Goal: Manage account settings: Manage account settings

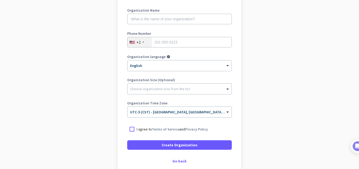
scroll to position [49, 0]
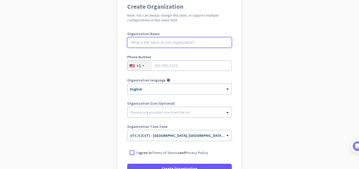
click at [171, 43] on input "text" at bounding box center [179, 42] width 105 height 11
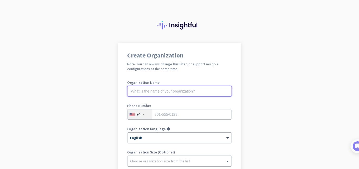
click at [147, 92] on input "text" at bounding box center [179, 91] width 105 height 11
type input "Mercor"
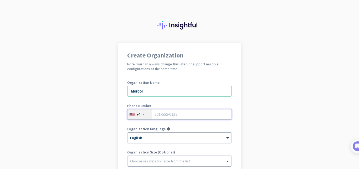
click at [163, 118] on input "tel" at bounding box center [179, 114] width 105 height 11
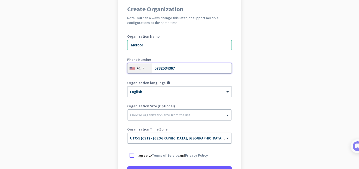
scroll to position [46, 0]
type input "5732534367"
click at [160, 115] on div at bounding box center [180, 112] width 104 height 5
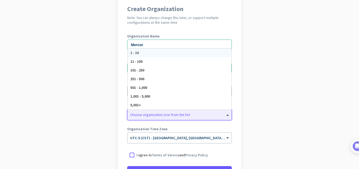
click at [160, 115] on div at bounding box center [180, 112] width 104 height 5
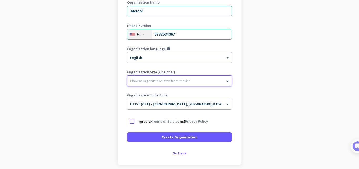
scroll to position [80, 0]
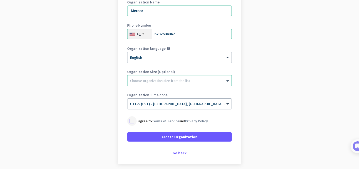
click at [129, 120] on div at bounding box center [131, 120] width 9 height 9
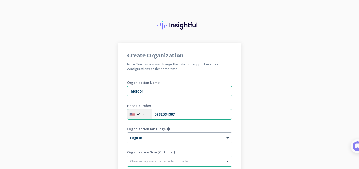
scroll to position [102, 0]
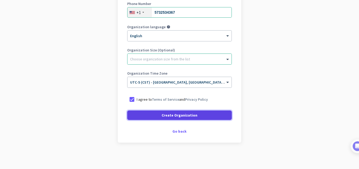
click at [155, 116] on span at bounding box center [179, 115] width 105 height 13
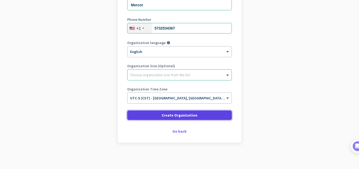
scroll to position [86, 0]
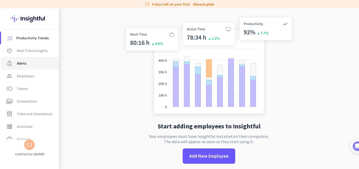
scroll to position [33, 0]
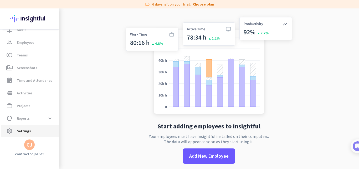
click at [22, 129] on span "Settings" at bounding box center [24, 131] width 14 height 6
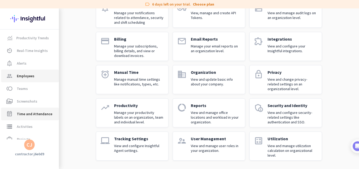
click at [32, 79] on span "Employees" at bounding box center [26, 76] width 18 height 6
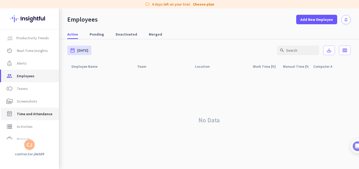
scroll to position [33, 0]
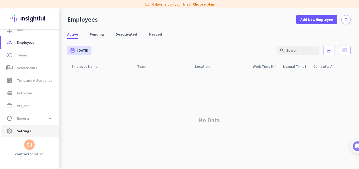
click at [35, 131] on span "settings Settings" at bounding box center [29, 131] width 49 height 6
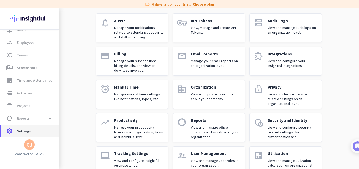
scroll to position [51, 0]
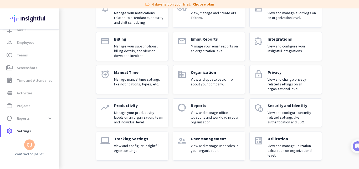
click at [221, 84] on p "View and update basic info about your company." at bounding box center [216, 81] width 50 height 9
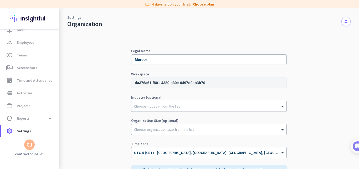
scroll to position [30, 0]
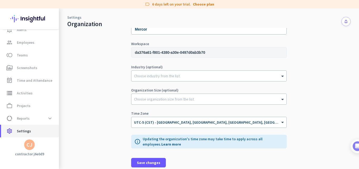
click at [28, 129] on span "Settings" at bounding box center [24, 131] width 14 height 6
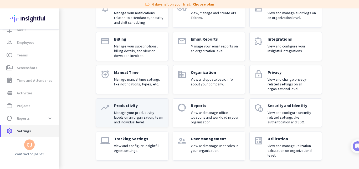
scroll to position [16, 0]
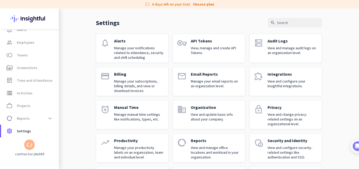
click at [140, 82] on p "Manage your subscriptions, billing details, and view or download invoices." at bounding box center [139, 86] width 50 height 14
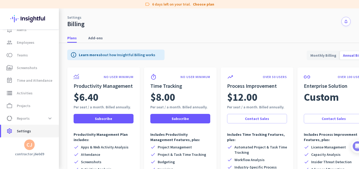
click at [36, 130] on span "settings Settings" at bounding box center [29, 131] width 49 height 6
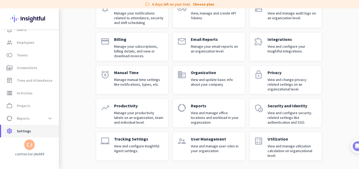
scroll to position [51, 0]
click at [208, 147] on p "View and manage user roles in your organization." at bounding box center [216, 147] width 50 height 9
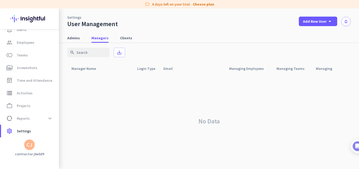
scroll to position [2, 0]
click at [33, 130] on span "settings Settings" at bounding box center [29, 131] width 49 height 6
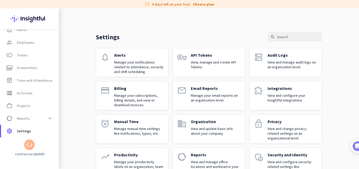
click at [204, 129] on p "View and update basic info about your company." at bounding box center [216, 130] width 50 height 9
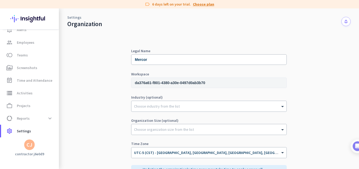
click at [197, 5] on link "Choose plan" at bounding box center [203, 4] width 21 height 5
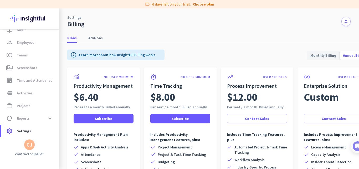
scroll to position [76, 0]
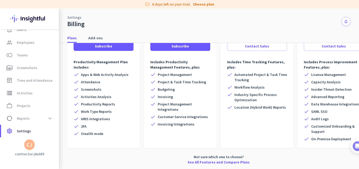
click at [32, 149] on app-letter-avatar "CJ" at bounding box center [29, 144] width 11 height 11
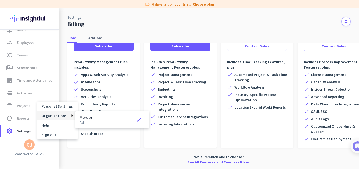
click at [63, 115] on span "Organizations" at bounding box center [55, 115] width 26 height 5
click at [81, 118] on h3 "Mercor" at bounding box center [86, 117] width 13 height 4
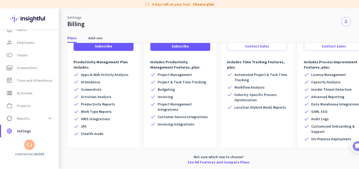
click at [32, 145] on div "CJ" at bounding box center [30, 144] width 6 height 5
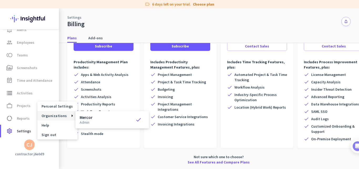
click at [11, 133] on div at bounding box center [179, 84] width 359 height 169
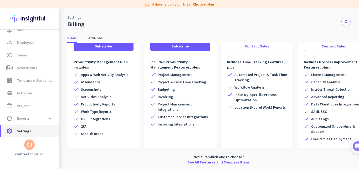
click at [18, 131] on span "Settings" at bounding box center [24, 131] width 14 height 6
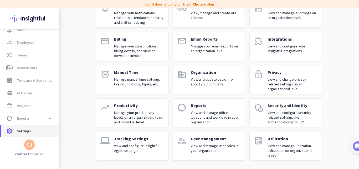
scroll to position [51, 0]
click at [196, 80] on p "View and update basic info about your company." at bounding box center [216, 81] width 50 height 9
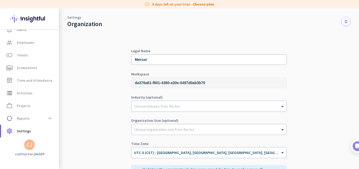
click at [31, 143] on div "CJ" at bounding box center [30, 144] width 6 height 5
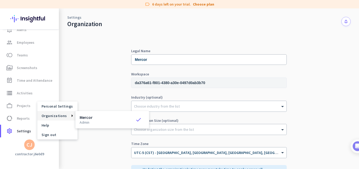
click at [13, 131] on div at bounding box center [179, 84] width 359 height 169
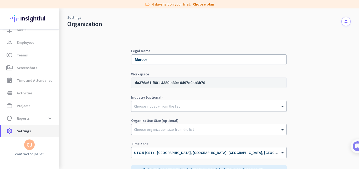
click at [21, 130] on span "Settings" at bounding box center [24, 131] width 14 height 6
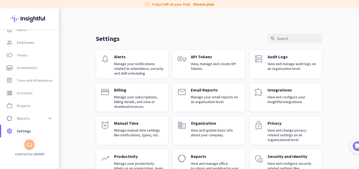
click at [191, 133] on p "View and update basic info about your company." at bounding box center [216, 132] width 50 height 9
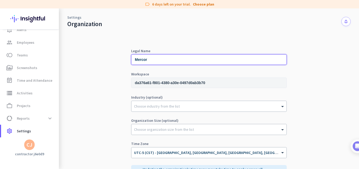
click at [179, 61] on input "Mercor" at bounding box center [209, 59] width 156 height 11
type input "M"
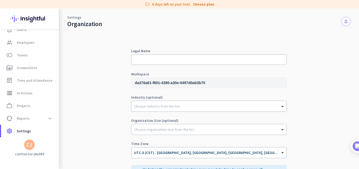
click at [179, 83] on input "da376a61-f801-4380-a30e-0497d0ab3b70" at bounding box center [209, 82] width 156 height 11
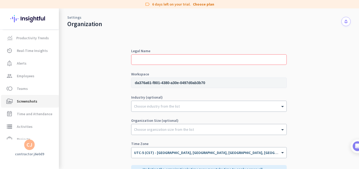
scroll to position [33, 0]
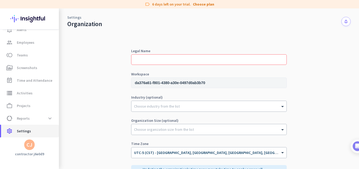
click at [26, 133] on span "Settings" at bounding box center [24, 131] width 14 height 6
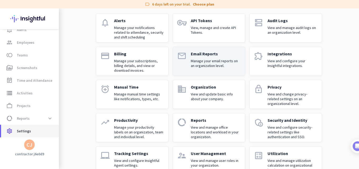
scroll to position [38, 0]
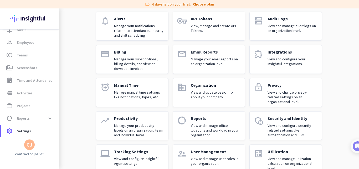
drag, startPoint x: 199, startPoint y: 98, endPoint x: 179, endPoint y: 88, distance: 22.1
click at [179, 88] on icon "domain" at bounding box center [181, 86] width 9 height 9
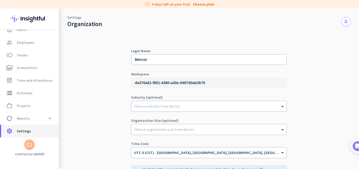
click at [19, 133] on span "Settings" at bounding box center [24, 131] width 14 height 6
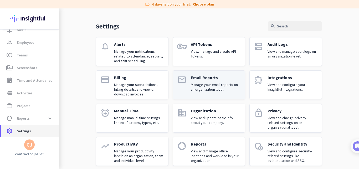
scroll to position [13, 0]
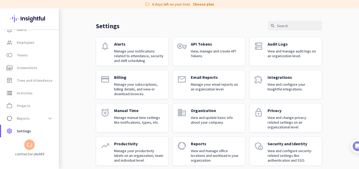
click at [138, 83] on p "Manage your subscriptions, billing details, and view or download invoices." at bounding box center [139, 89] width 50 height 14
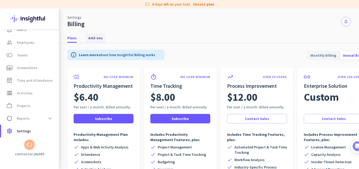
click at [94, 37] on span "Add-ons" at bounding box center [95, 37] width 14 height 5
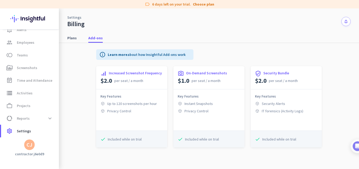
click at [31, 144] on div "CJ" at bounding box center [30, 144] width 6 height 5
click at [52, 105] on span "Personal Settings" at bounding box center [58, 106] width 32 height 5
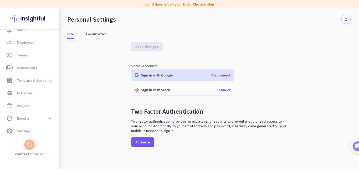
scroll to position [118, 0]
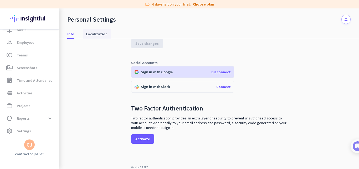
click at [101, 31] on span "Localization" at bounding box center [97, 33] width 22 height 9
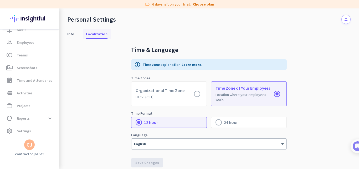
scroll to position [5, 0]
click at [69, 34] on span "Info" at bounding box center [70, 33] width 7 height 5
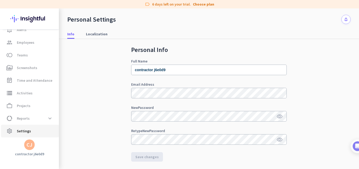
drag, startPoint x: 47, startPoint y: 113, endPoint x: 18, endPoint y: 132, distance: 34.9
click at [18, 132] on span "Settings" at bounding box center [24, 131] width 14 height 6
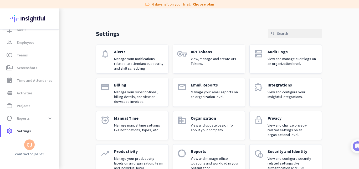
click at [32, 143] on div "CJ" at bounding box center [30, 144] width 6 height 5
click at [32, 146] on div at bounding box center [179, 84] width 359 height 169
click at [26, 146] on div "CJ" at bounding box center [29, 144] width 11 height 11
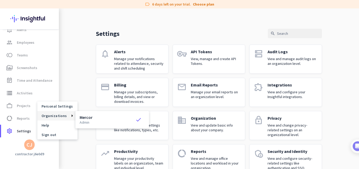
click at [67, 115] on icon at bounding box center [70, 115] width 6 height 3
click at [90, 115] on h3 "Mercor" at bounding box center [86, 117] width 13 height 4
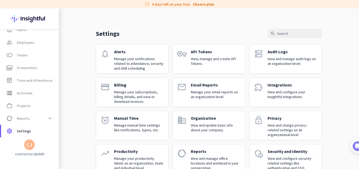
click at [31, 145] on div "CJ" at bounding box center [30, 144] width 6 height 5
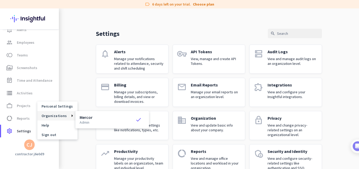
click at [67, 116] on icon at bounding box center [70, 115] width 6 height 3
click at [98, 118] on div "Mercor admin check" at bounding box center [112, 119] width 65 height 9
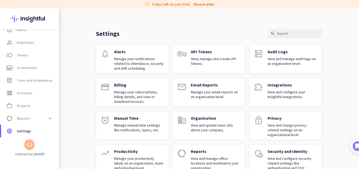
click at [26, 150] on div "Productivity Trends av_timer Real-Time Insights notification_important Alerts g…" at bounding box center [29, 88] width 59 height 160
click at [31, 145] on div "CJ" at bounding box center [30, 144] width 6 height 5
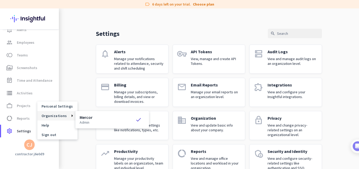
click at [121, 119] on div "Mercor admin check" at bounding box center [112, 119] width 65 height 9
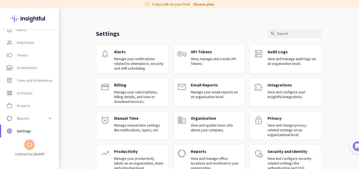
click at [121, 119] on p "Manual Time" at bounding box center [139, 117] width 50 height 5
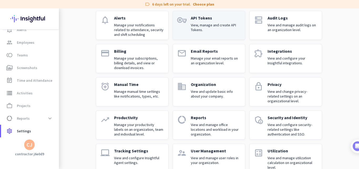
scroll to position [51, 0]
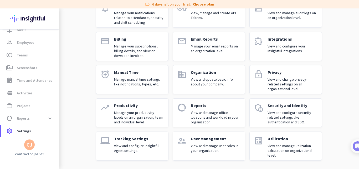
click at [197, 77] on p "View and update basic info about your company." at bounding box center [216, 81] width 50 height 9
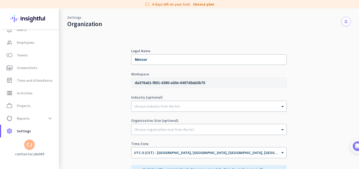
scroll to position [30, 0]
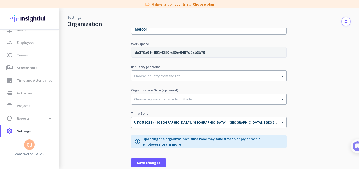
click at [30, 149] on div "CJ" at bounding box center [29, 144] width 11 height 11
click at [23, 41] on div at bounding box center [179, 84] width 359 height 169
click at [27, 41] on span "Employees" at bounding box center [26, 42] width 18 height 6
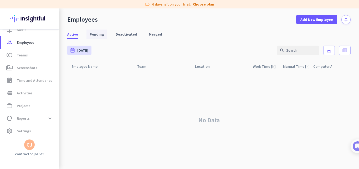
click at [101, 32] on span "Pending" at bounding box center [97, 34] width 14 height 5
click at [123, 35] on span "Deactivated" at bounding box center [127, 34] width 22 height 5
click at [152, 33] on span "Merged" at bounding box center [155, 34] width 13 height 5
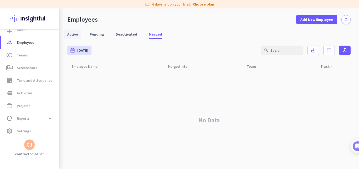
click at [72, 35] on span "Active" at bounding box center [72, 34] width 11 height 5
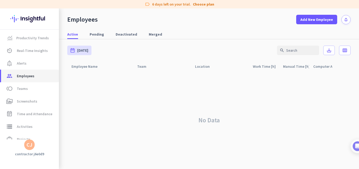
scroll to position [33, 0]
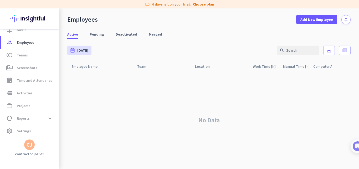
drag, startPoint x: 37, startPoint y: 140, endPoint x: 33, endPoint y: 143, distance: 5.0
click at [33, 143] on div "CJ" at bounding box center [29, 144] width 59 height 11
click at [33, 143] on div "CJ" at bounding box center [29, 144] width 11 height 11
click at [52, 107] on span "Personal Settings" at bounding box center [58, 106] width 32 height 5
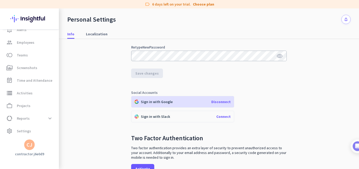
scroll to position [89, 0]
click at [225, 102] on span "Disconnect" at bounding box center [220, 101] width 19 height 5
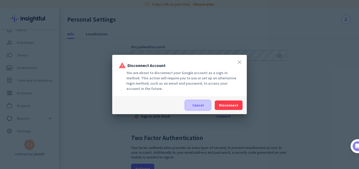
click at [206, 105] on span at bounding box center [198, 105] width 25 height 13
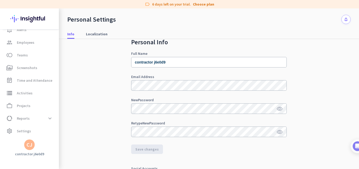
scroll to position [0, 0]
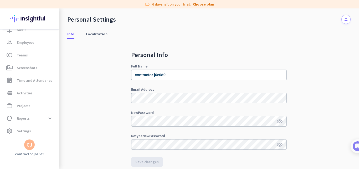
click at [36, 143] on div "CJ" at bounding box center [29, 144] width 59 height 11
click at [32, 144] on div "CJ" at bounding box center [29, 144] width 11 height 11
click at [44, 126] on span "Help" at bounding box center [58, 125] width 32 height 5
click at [28, 145] on div "CJ" at bounding box center [30, 144] width 6 height 5
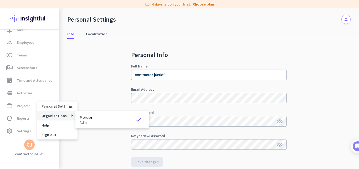
click at [95, 117] on div "Mercor admin check" at bounding box center [112, 119] width 65 height 9
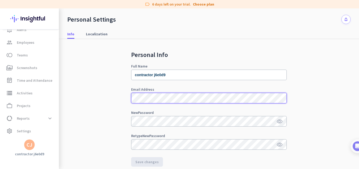
click at [96, 103] on div "Personal Info Full Name contractor j6e0d9 Email Address New Password visibility…" at bounding box center [209, 119] width 284 height 160
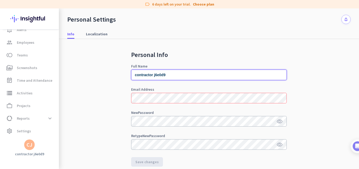
drag, startPoint x: 163, startPoint y: 74, endPoint x: 119, endPoint y: 73, distance: 43.9
click at [119, 73] on div "Personal Info Full Name contractor j6e0d9 Email Address New Password visibility…" at bounding box center [209, 119] width 284 height 160
type input "9"
click at [138, 73] on input "9" at bounding box center [209, 74] width 156 height 11
type input "tim"
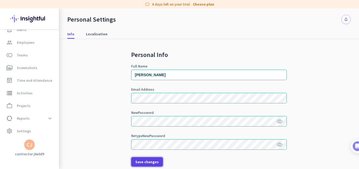
click at [144, 160] on span "Save changes" at bounding box center [146, 161] width 23 height 5
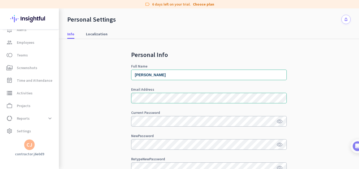
click at [20, 144] on div "CJ" at bounding box center [29, 144] width 59 height 11
click at [27, 145] on div "CJ" at bounding box center [30, 144] width 6 height 5
click at [51, 136] on span "Sign out" at bounding box center [58, 134] width 32 height 5
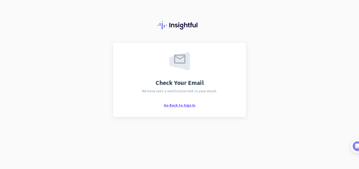
click at [182, 107] on span "Go Back to Sign In" at bounding box center [180, 105] width 32 height 5
